Goal: Information Seeking & Learning: Learn about a topic

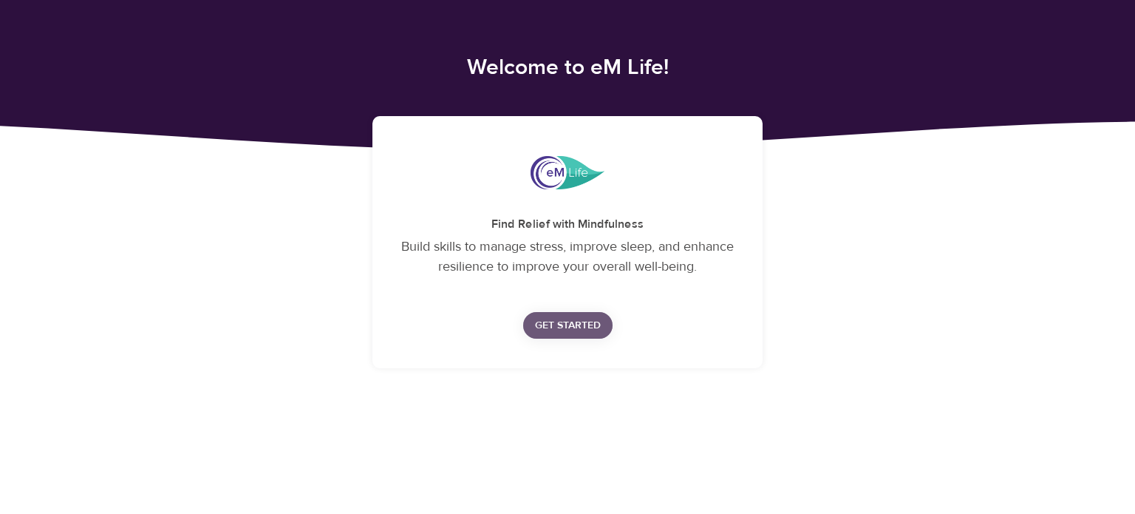
click at [570, 327] on span "Get Started" at bounding box center [568, 325] width 66 height 18
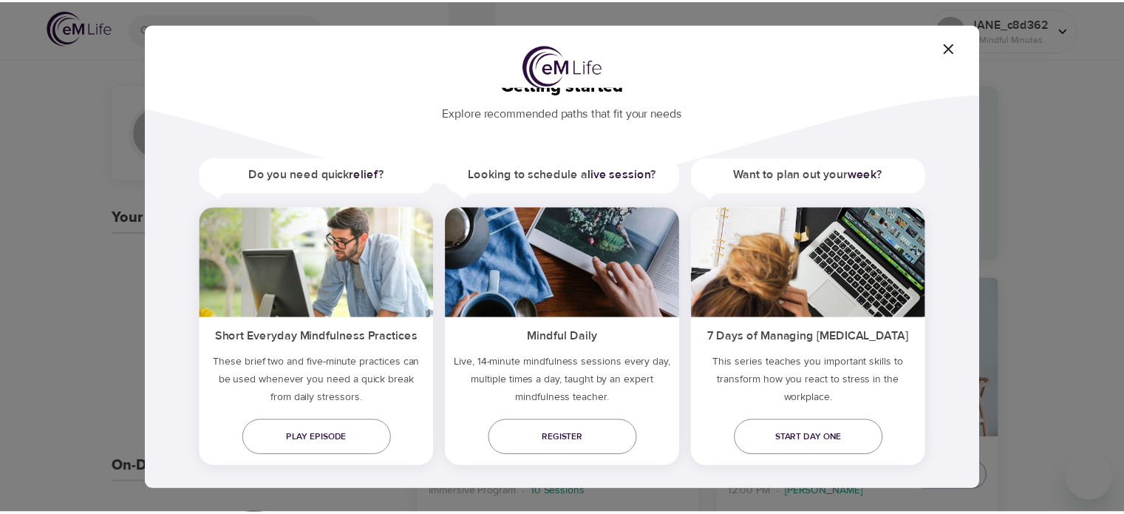
scroll to position [51, 0]
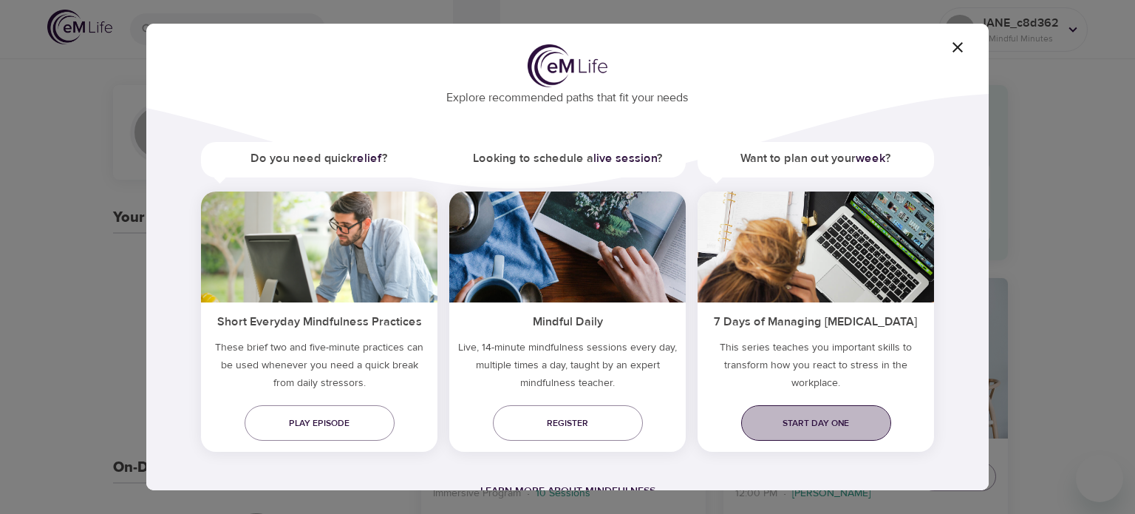
click at [811, 419] on span "Start day one" at bounding box center [816, 423] width 126 height 16
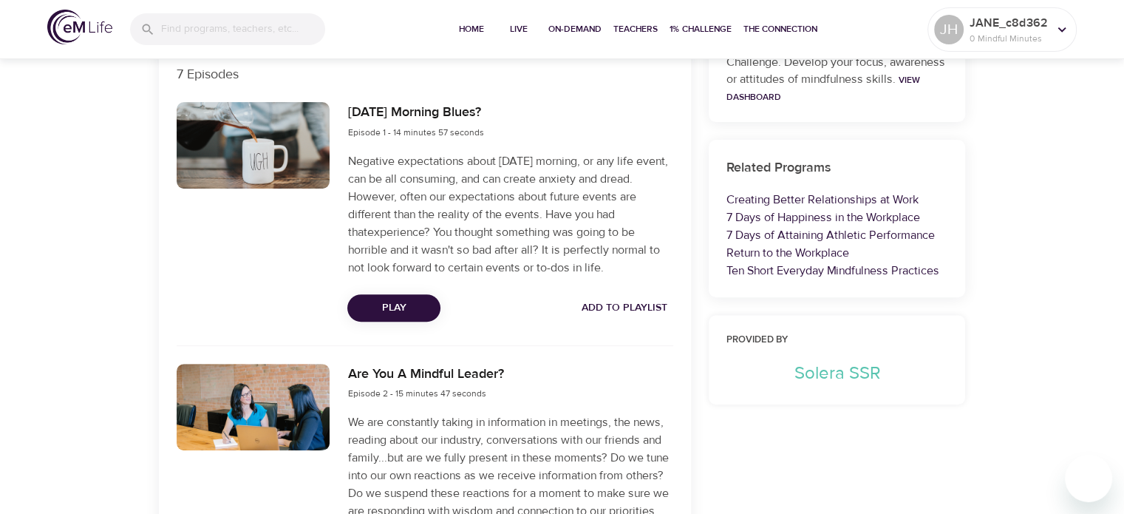
scroll to position [517, 0]
